Goal: Transaction & Acquisition: Book appointment/travel/reservation

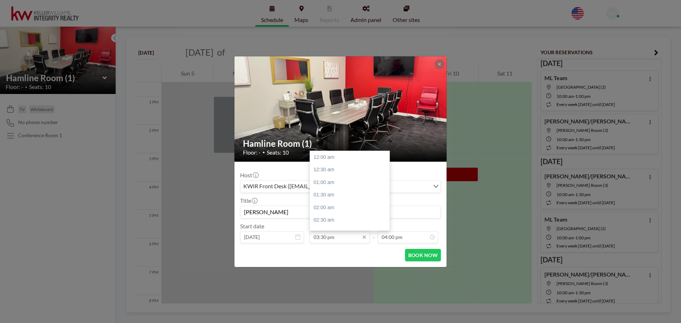
scroll to position [391, 0]
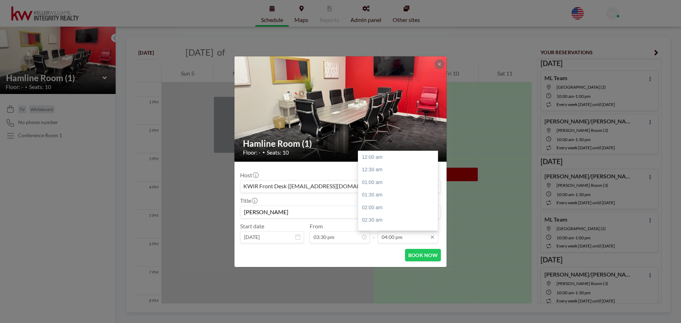
click at [391, 235] on input "04:00 pm" at bounding box center [408, 237] width 60 height 12
click at [395, 183] on div "05:00 pm" at bounding box center [399, 182] width 83 height 13
type input "05:00 pm"
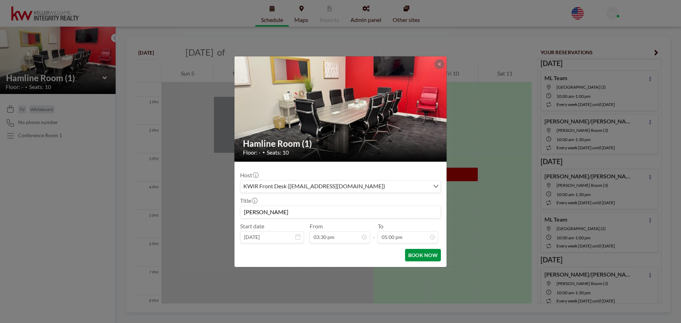
scroll to position [429, 0]
click at [422, 255] on button "BOOK NOW" at bounding box center [423, 255] width 36 height 12
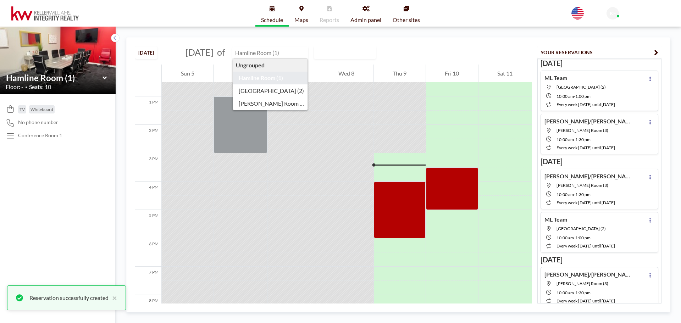
click at [277, 56] on input "text" at bounding box center [267, 53] width 68 height 12
type input "[GEOGRAPHIC_DATA] (2)"
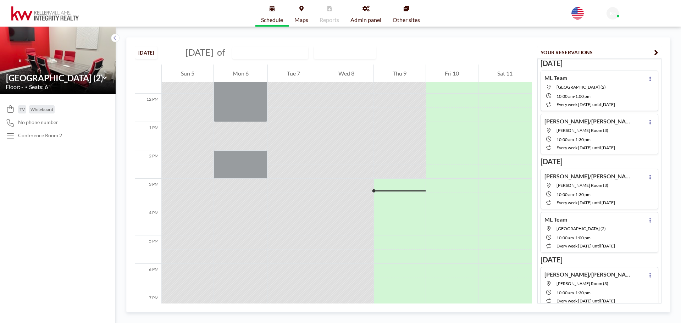
scroll to position [355, 0]
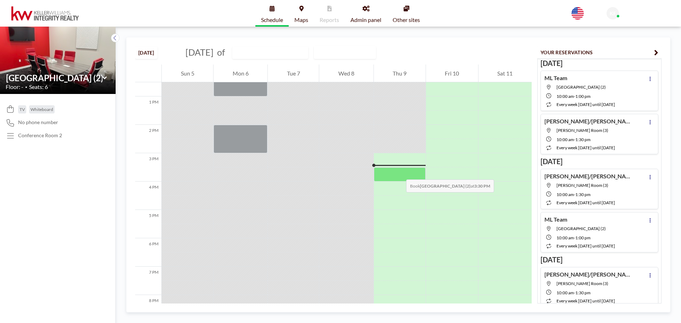
click at [399, 172] on div at bounding box center [400, 174] width 52 height 14
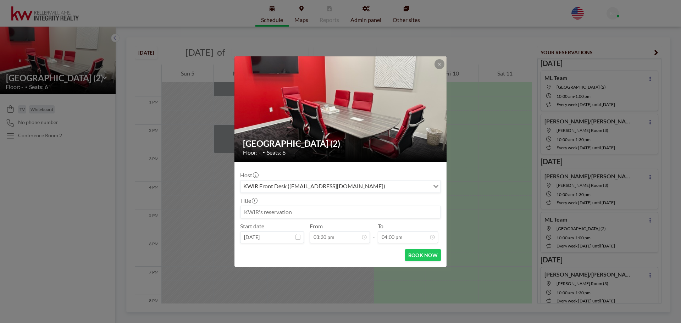
click at [337, 212] on input at bounding box center [341, 212] width 200 height 12
type input "/"
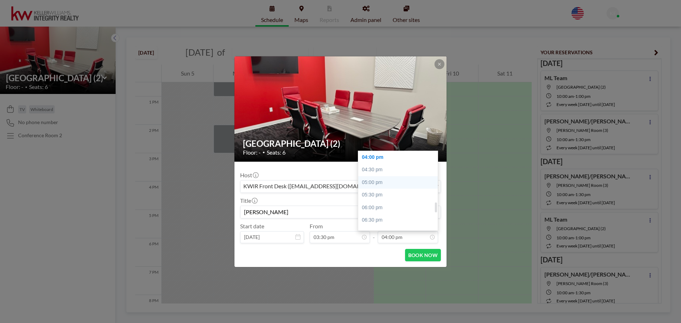
type input "[PERSON_NAME]"
click at [392, 178] on div "05:00 pm" at bounding box center [399, 182] width 83 height 13
type input "05:00 pm"
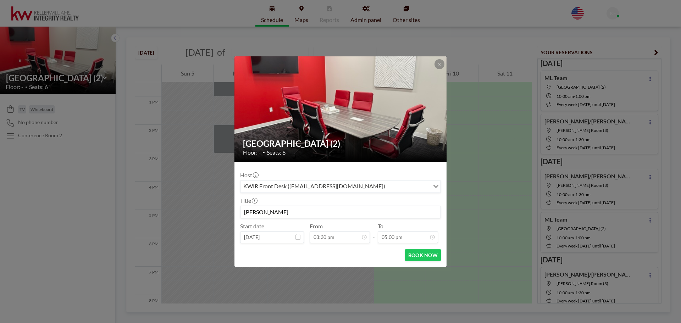
scroll to position [429, 0]
click at [413, 255] on button "BOOK NOW" at bounding box center [423, 255] width 36 height 12
